Goal: Communication & Community: Answer question/provide support

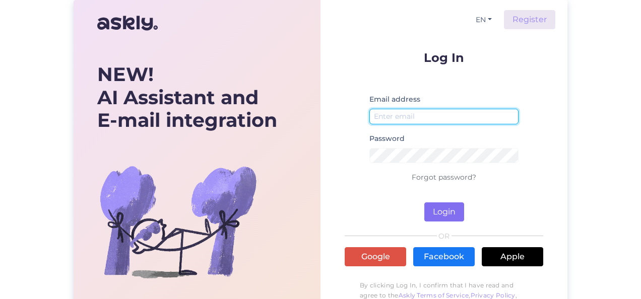
type input "[EMAIL_ADDRESS][DOMAIN_NAME]"
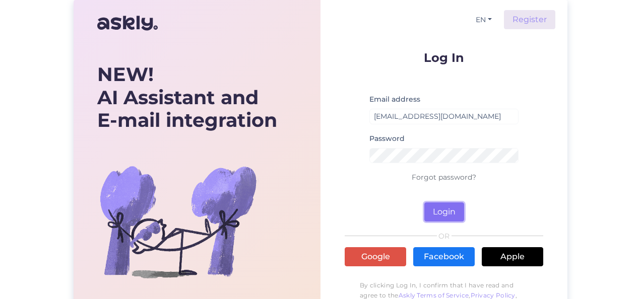
click at [447, 207] on button "Login" at bounding box center [444, 212] width 40 height 19
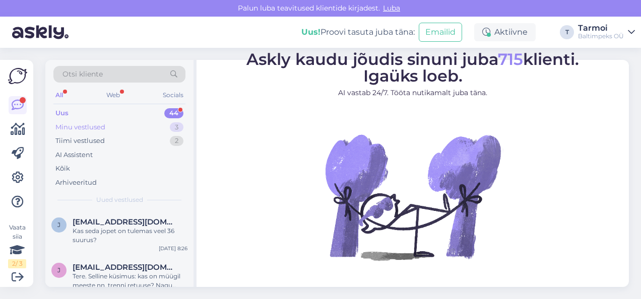
click at [103, 128] on div "Minu vestlused" at bounding box center [80, 127] width 50 height 10
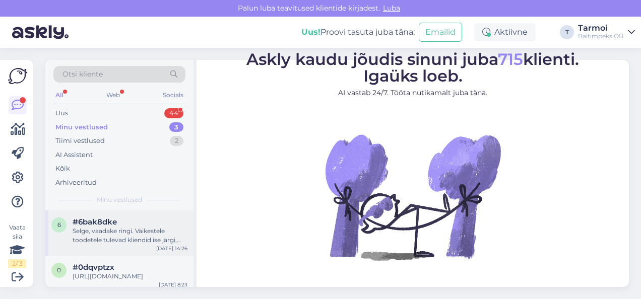
click at [107, 232] on div "Selge, vaadake ringi. Väikestele toodetele tulevad kliendid ise järgi, suuremad…" at bounding box center [130, 236] width 115 height 18
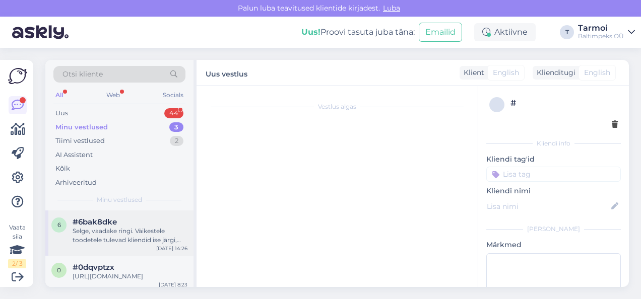
scroll to position [1724, 0]
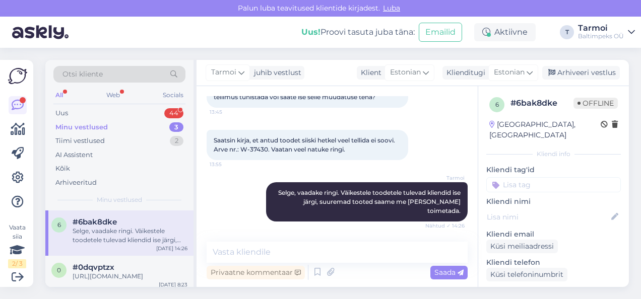
click at [92, 125] on div "Minu vestlused" at bounding box center [81, 127] width 52 height 10
click at [130, 276] on div "[URL][DOMAIN_NAME]" at bounding box center [130, 276] width 115 height 9
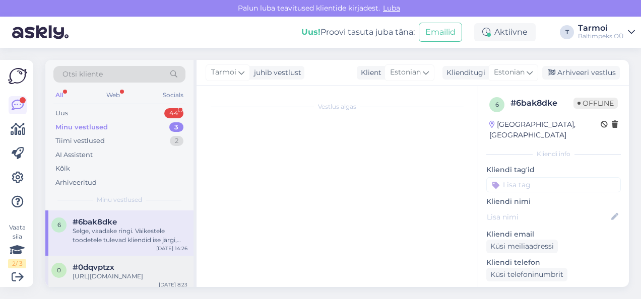
scroll to position [355, 0]
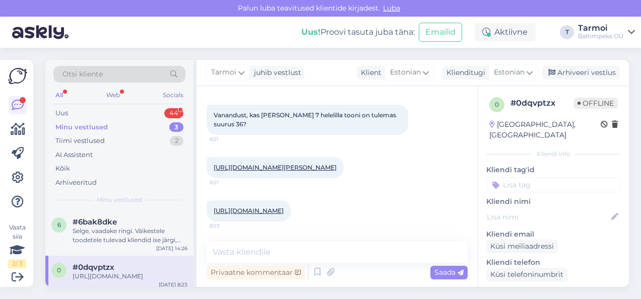
click at [464, 147] on div "Vestlus algas [DATE] Kas seda toodet on veel juurde tulemas? 8:37 NAISTE KEVAD/…" at bounding box center [342, 164] width 270 height 137
click at [469, 147] on div "Vestlus algas [DATE] Kas seda toodet on veel juurde tulemas? 8:37 NAISTE KEVAD/…" at bounding box center [342, 164] width 270 height 137
click at [315, 251] on textarea at bounding box center [337, 252] width 261 height 21
click at [284, 207] on link "[URL][DOMAIN_NAME]" at bounding box center [249, 211] width 70 height 8
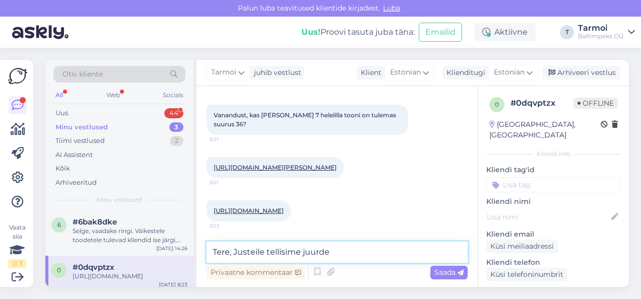
click at [251, 250] on textarea "Tere, Justeile tellisime juurde" at bounding box center [337, 252] width 261 height 21
click at [332, 252] on textarea "Tere, Just eile tellisime juurde" at bounding box center [337, 252] width 261 height 21
paste textarea "[URL][DOMAIN_NAME][PERSON_NAME]"
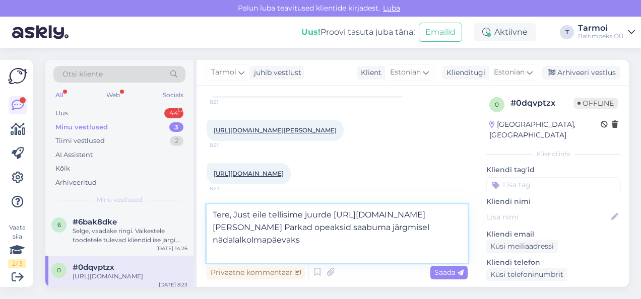
click at [336, 241] on textarea "Tere, Just eile tellisime juurde [URL][DOMAIN_NAME][PERSON_NAME] Parkad opeaksi…" at bounding box center [337, 234] width 261 height 58
click at [243, 255] on textarea "Tere, Just eile tellisime juurde [URL][DOMAIN_NAME][PERSON_NAME] Parkad peaksid…" at bounding box center [337, 234] width 261 height 58
click at [320, 251] on textarea "Tere, Just eile tellisime juurde [URL][DOMAIN_NAME][PERSON_NAME] Parkad peaksid…" at bounding box center [337, 234] width 261 height 58
click at [364, 255] on textarea "Tere, Just eile tellisime juurde [URL][DOMAIN_NAME][PERSON_NAME] Parkad peaksid…" at bounding box center [337, 234] width 261 height 58
click at [385, 254] on textarea "Tere, Just eile tellisime juurde [URL][DOMAIN_NAME][PERSON_NAME] Parkad peaksid…" at bounding box center [337, 234] width 261 height 58
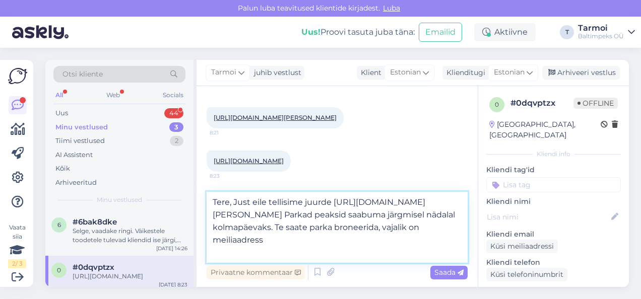
type textarea "Tere, Just eile tellisime juurde [URL][DOMAIN_NAME][PERSON_NAME] Parkad peaksid…"
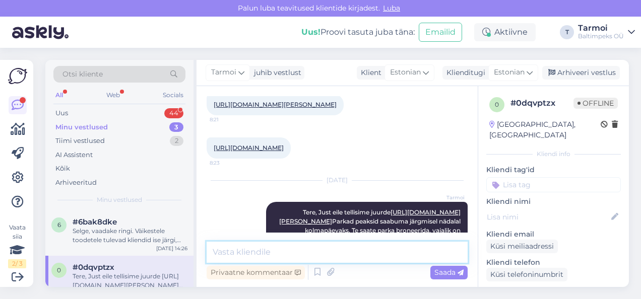
scroll to position [455, 0]
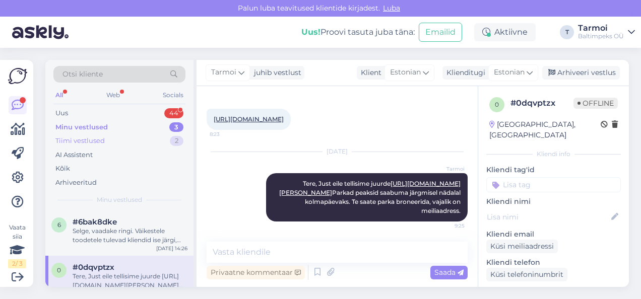
click at [100, 135] on div "Tiimi vestlused 2" at bounding box center [119, 141] width 132 height 14
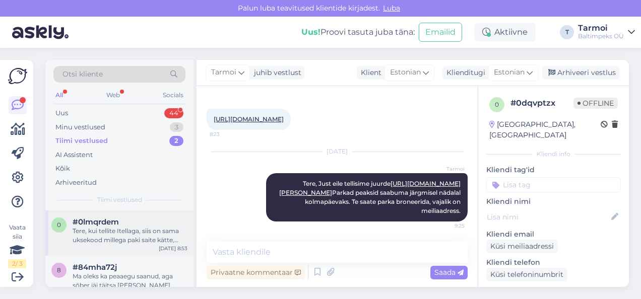
click at [112, 238] on div "Tere, kui tellite Itellaga, siis on sama uksekood millega paki saite kätte, DPD…" at bounding box center [130, 236] width 115 height 18
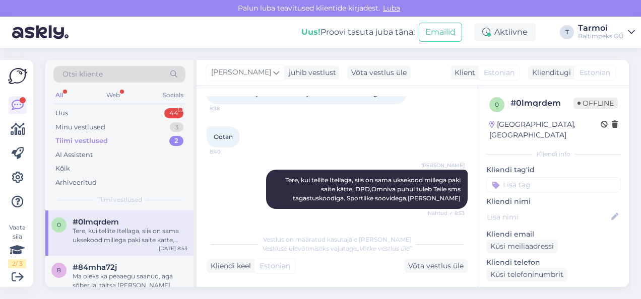
scroll to position [67, 0]
click at [112, 271] on span "#84mha72j" at bounding box center [95, 267] width 44 height 9
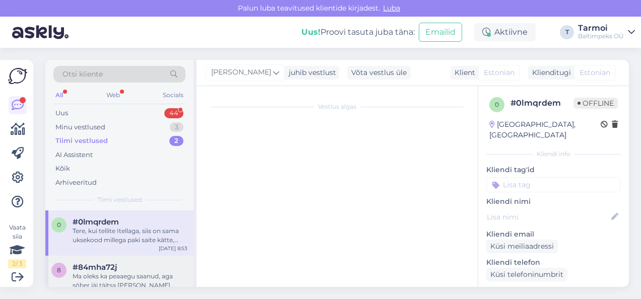
scroll to position [101, 0]
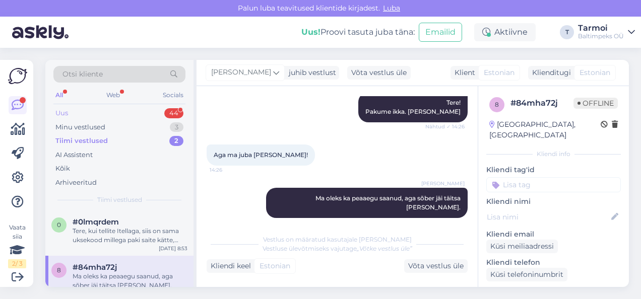
click at [68, 109] on div "Uus" at bounding box center [61, 113] width 13 height 10
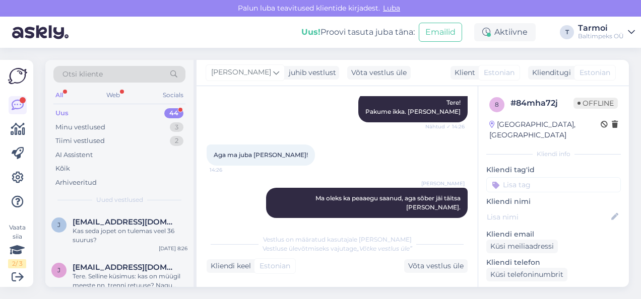
scroll to position [0, 0]
